Goal: Task Accomplishment & Management: Use online tool/utility

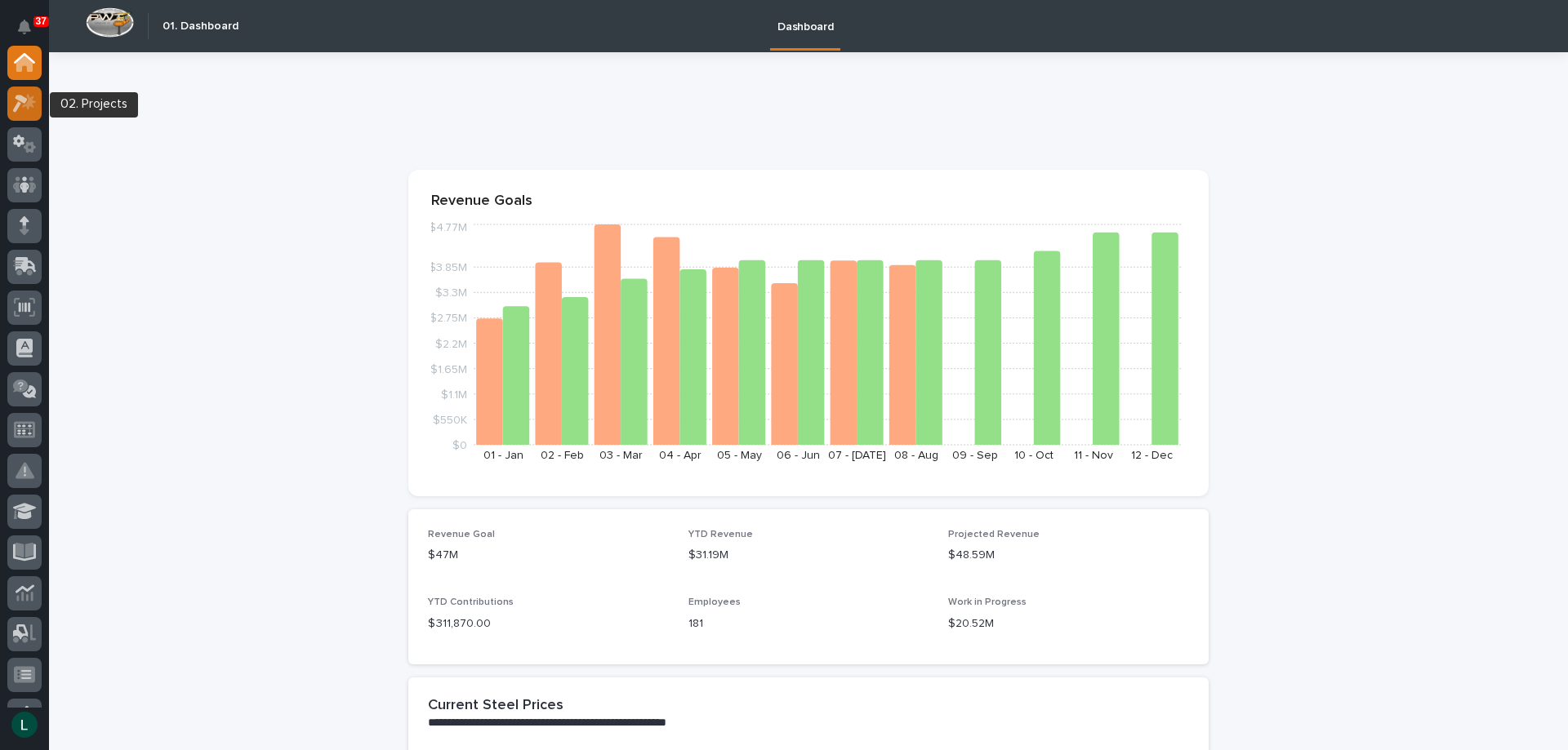
click at [27, 105] on icon at bounding box center [29, 101] width 14 height 17
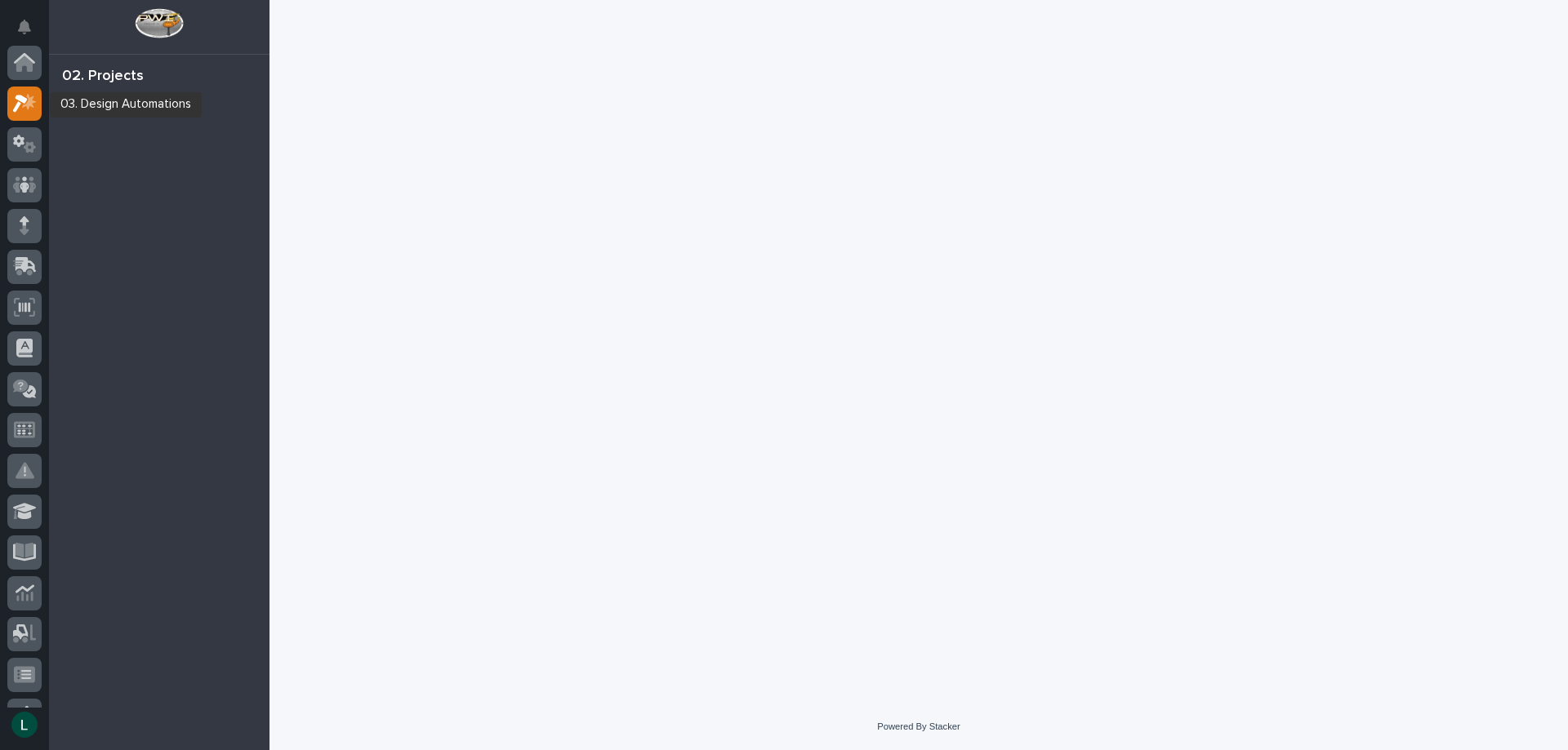
scroll to position [41, 0]
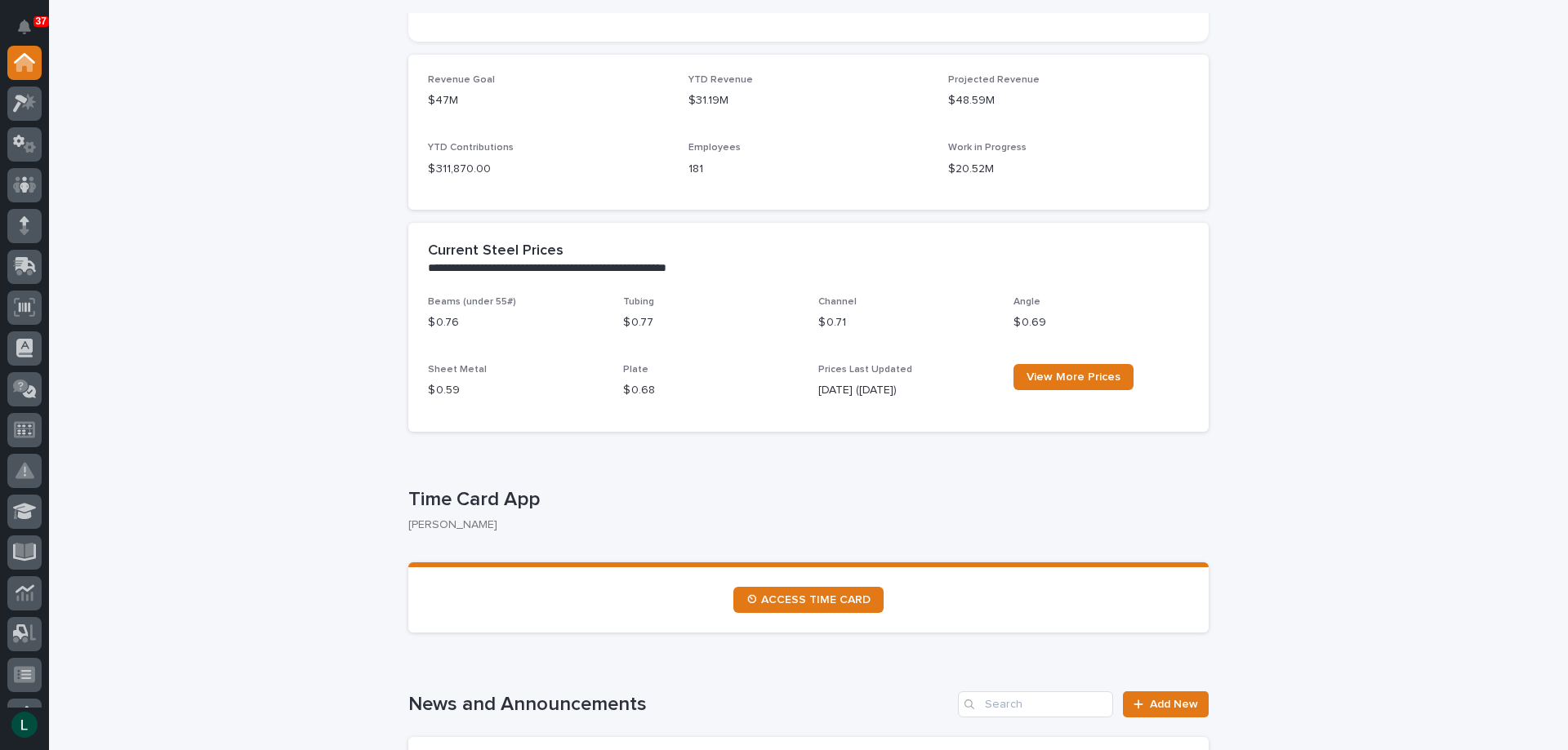
scroll to position [164, 0]
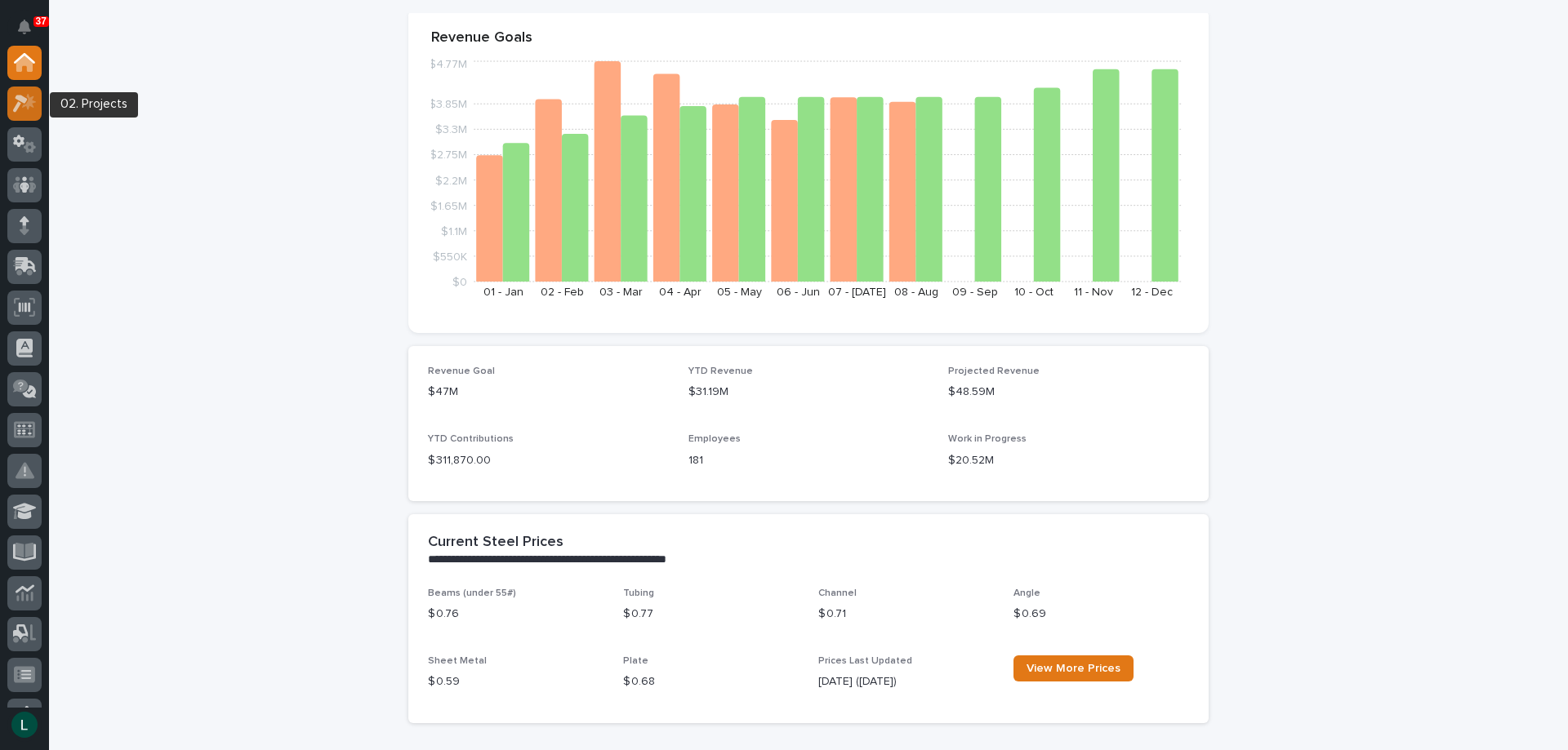
click at [27, 98] on icon at bounding box center [24, 103] width 24 height 19
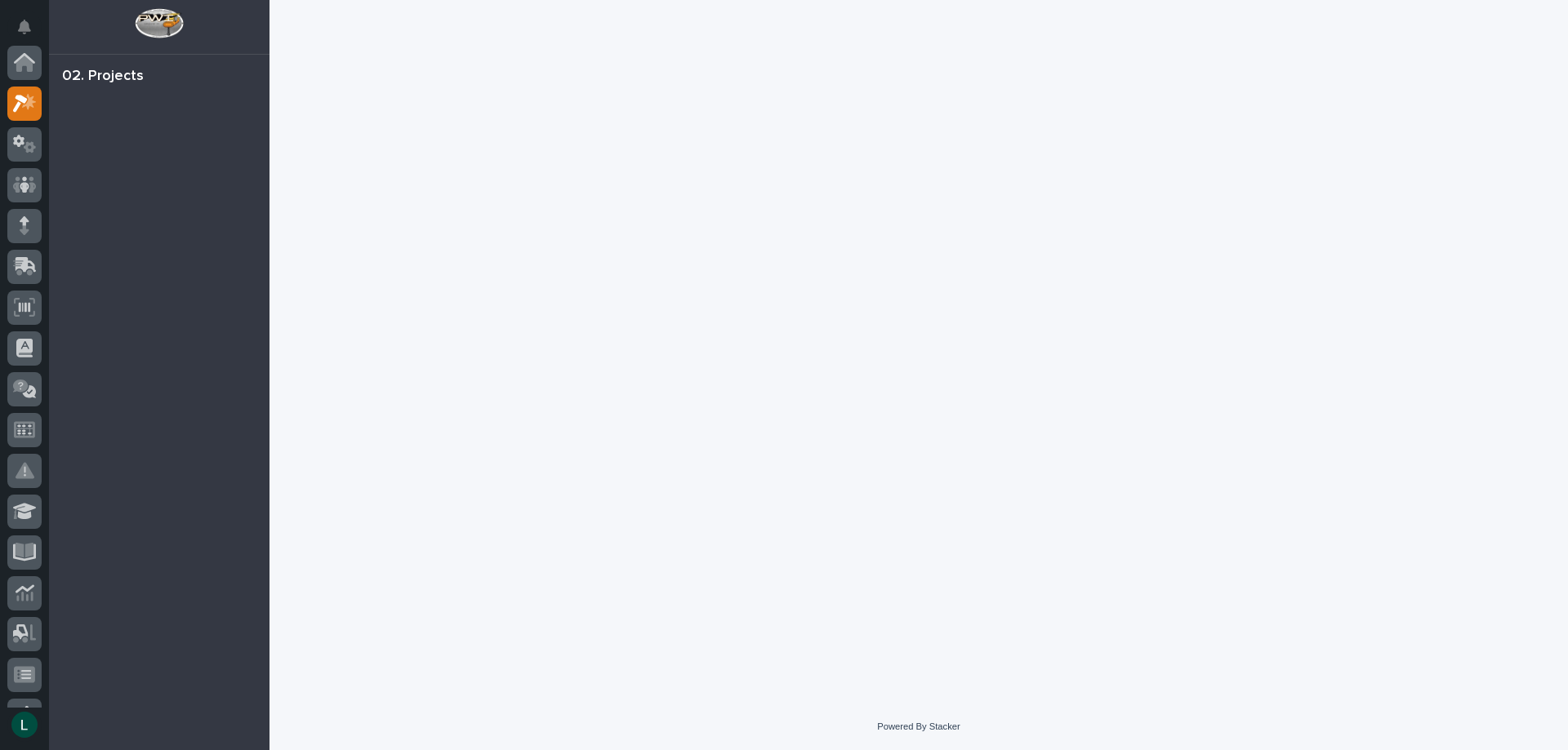
scroll to position [41, 0]
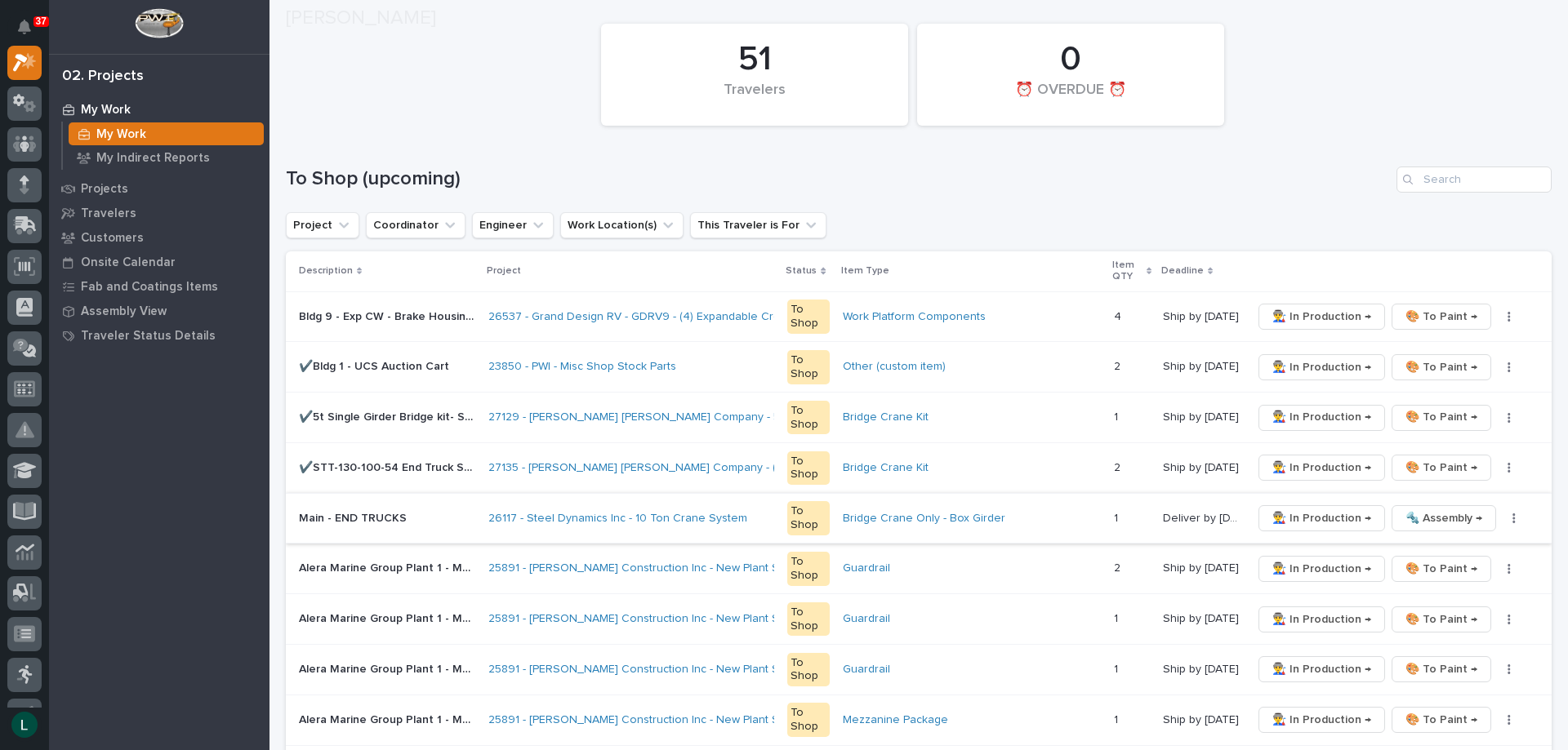
scroll to position [164, 0]
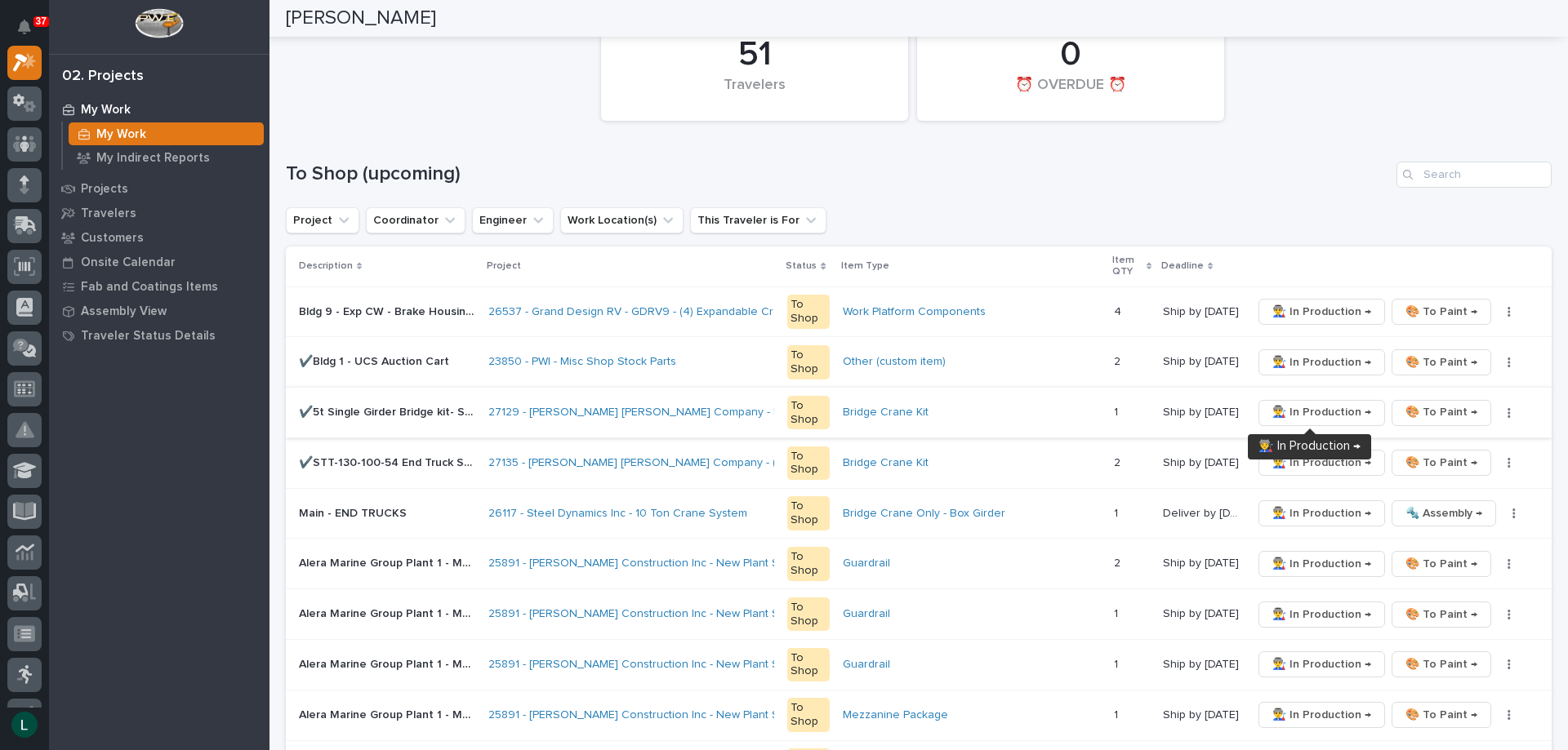
click at [1307, 407] on span "👨‍🏭 In Production →" at bounding box center [1321, 412] width 99 height 20
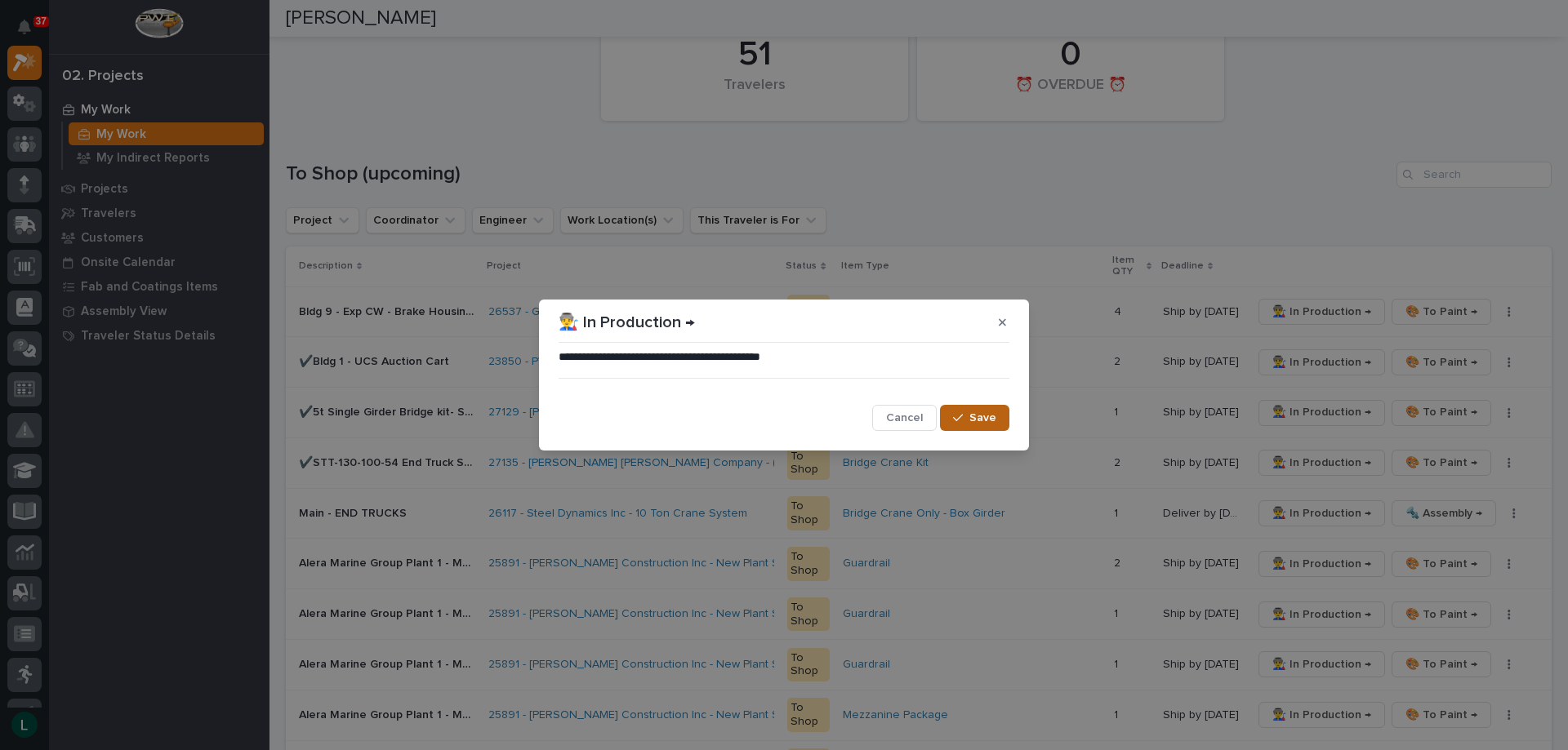
click at [984, 415] on span "Save" at bounding box center [983, 417] width 27 height 15
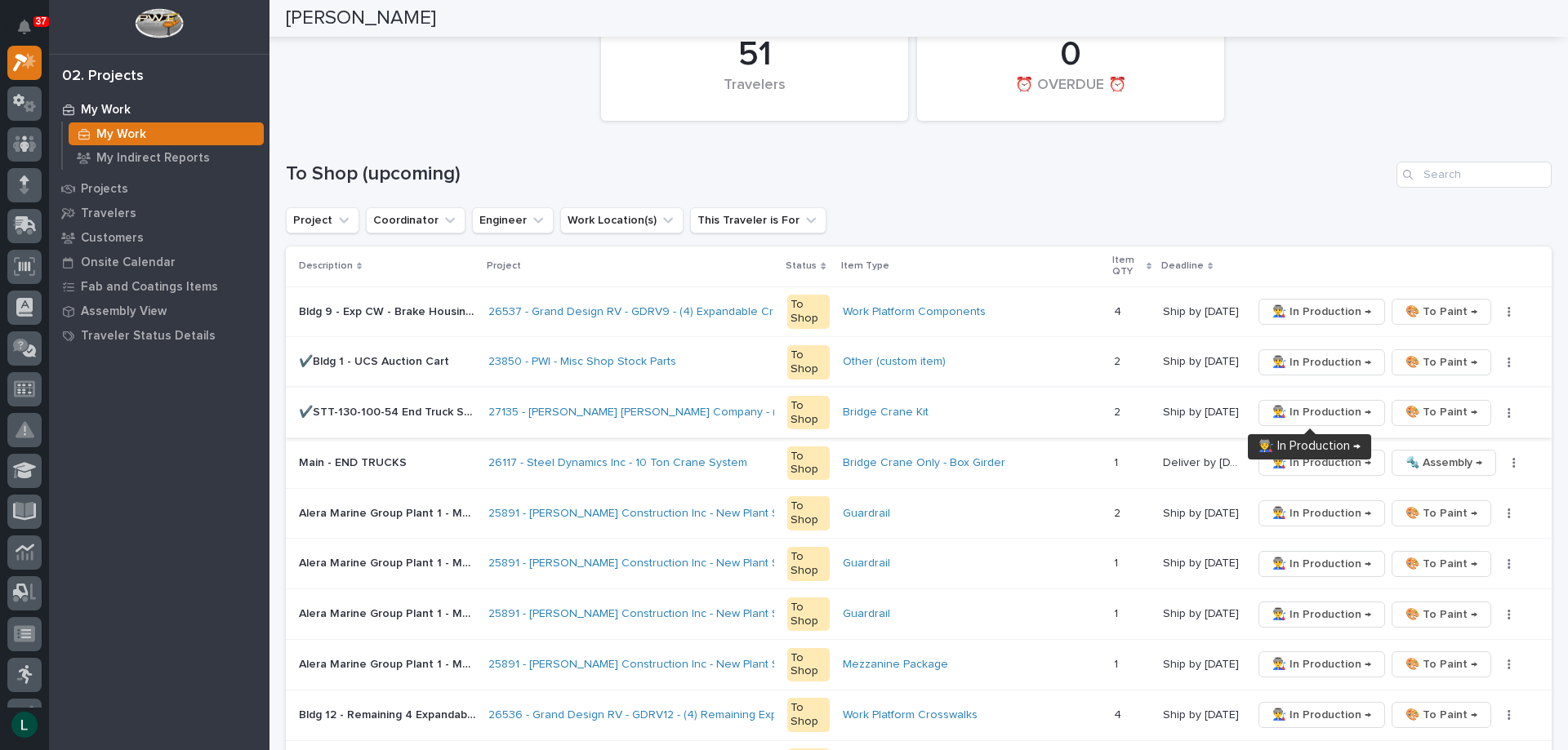
click at [1311, 407] on span "👨‍🏭 In Production →" at bounding box center [1321, 412] width 99 height 20
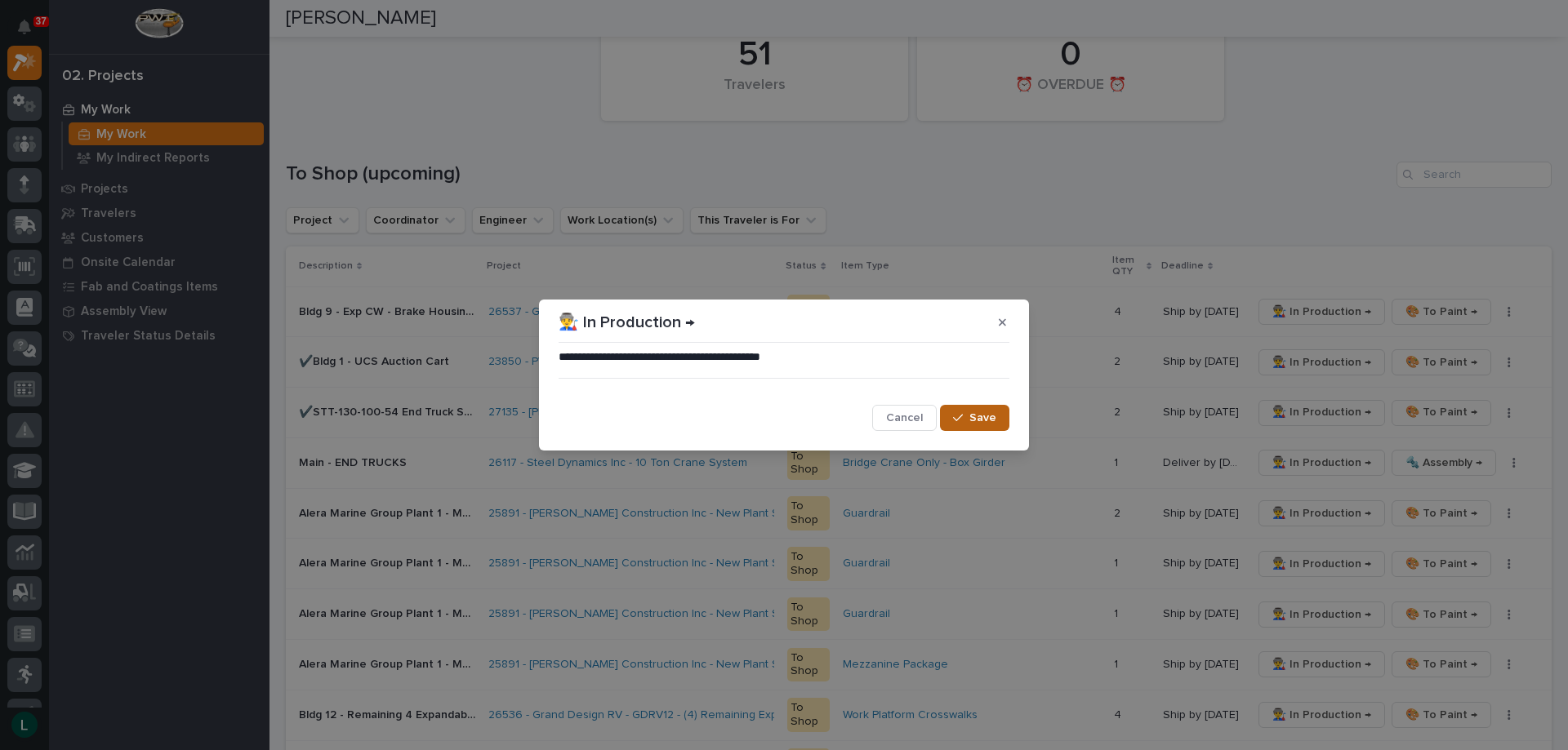
click at [963, 418] on icon "button" at bounding box center [958, 418] width 10 height 12
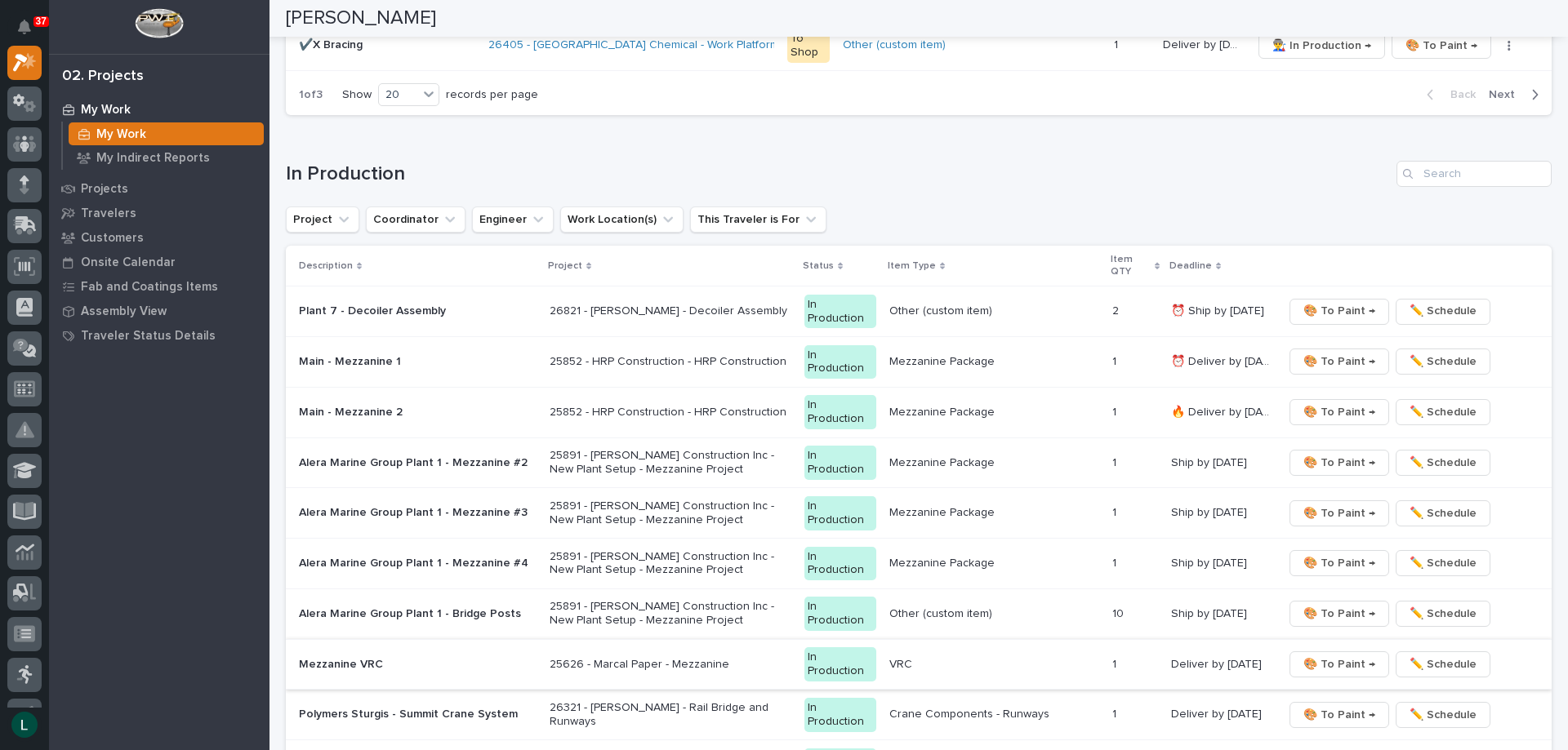
scroll to position [1551, 0]
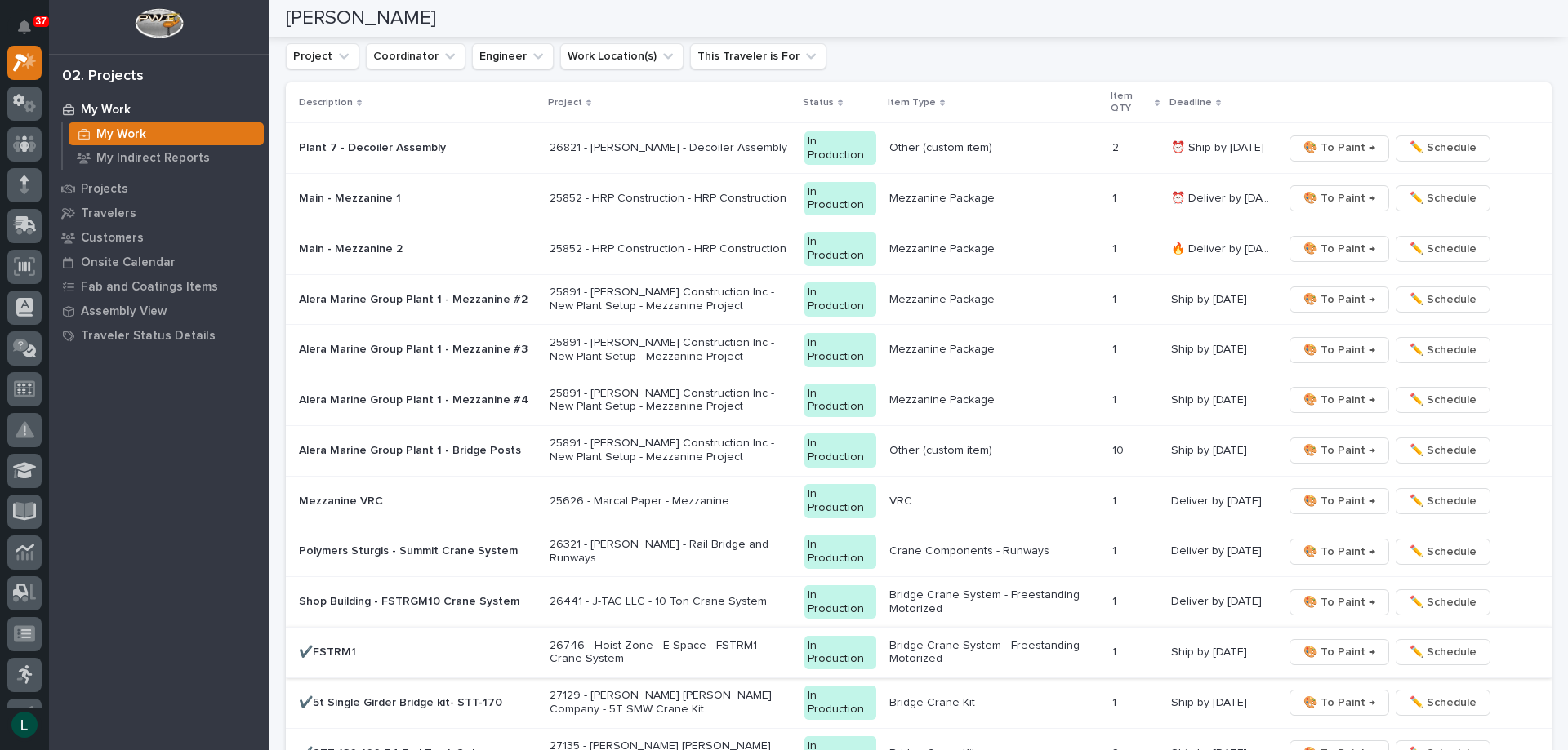
click at [1327, 648] on span "🎨 To Paint →" at bounding box center [1339, 652] width 71 height 20
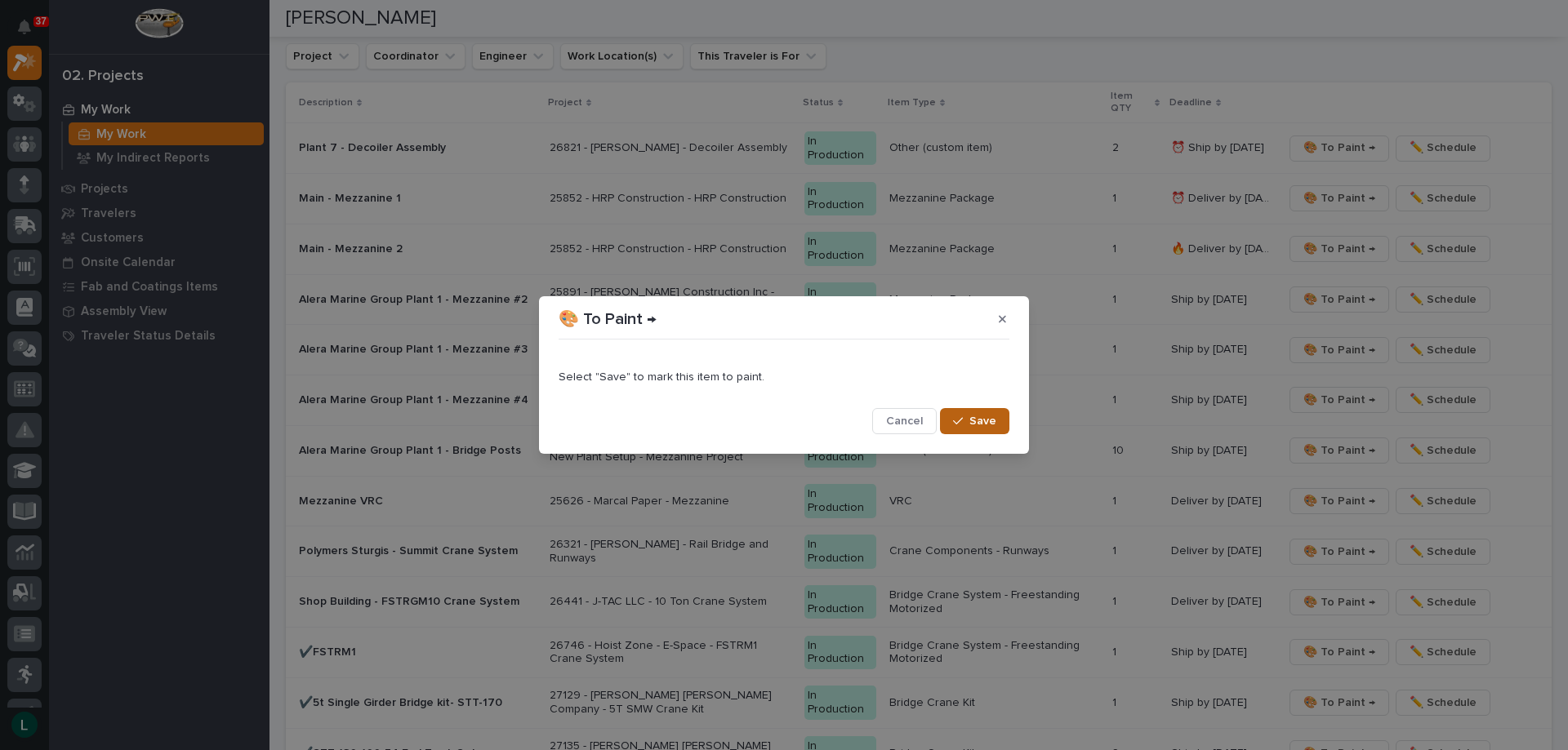
click at [977, 415] on span "Save" at bounding box center [983, 421] width 27 height 15
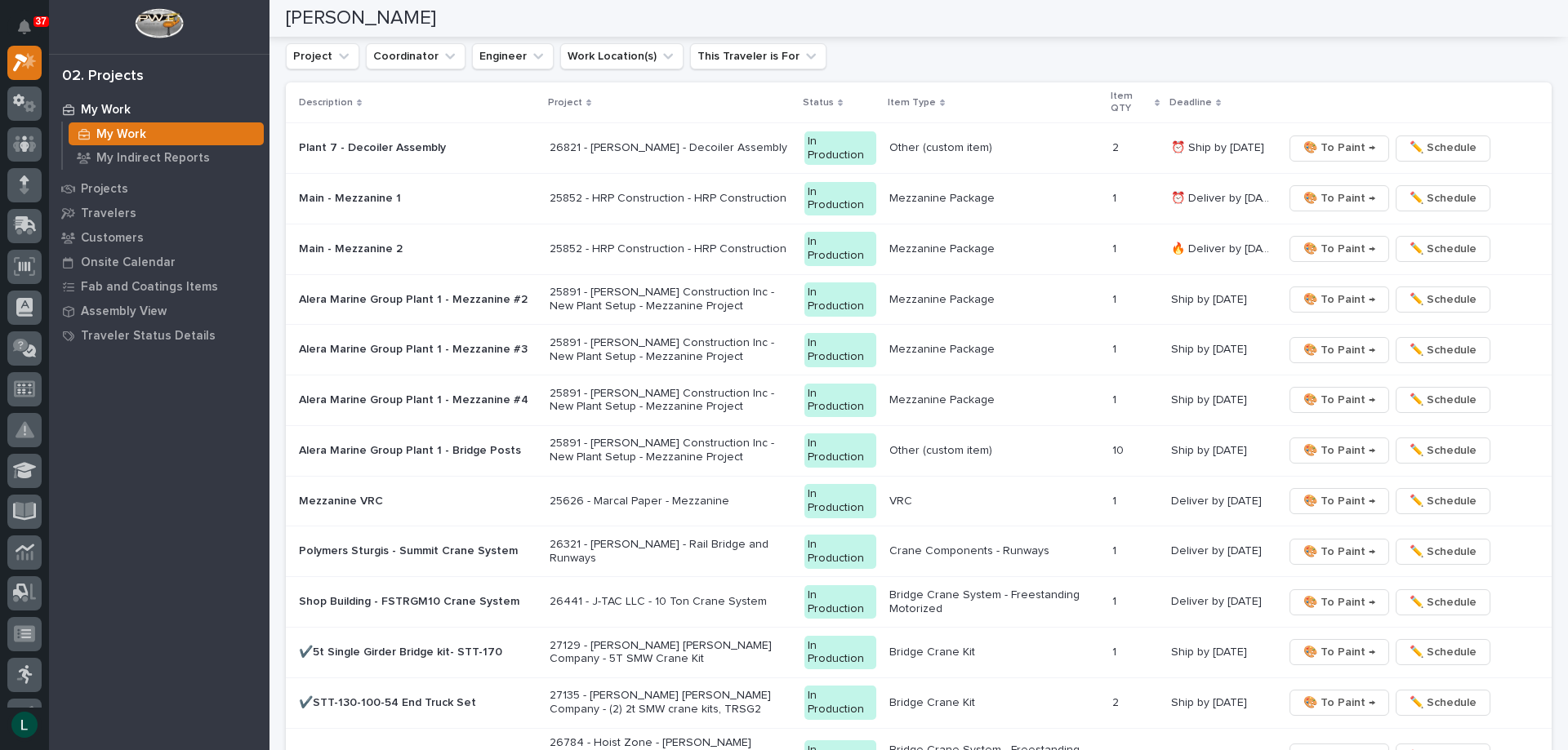
scroll to position [1525, 0]
